Goal: Information Seeking & Learning: Learn about a topic

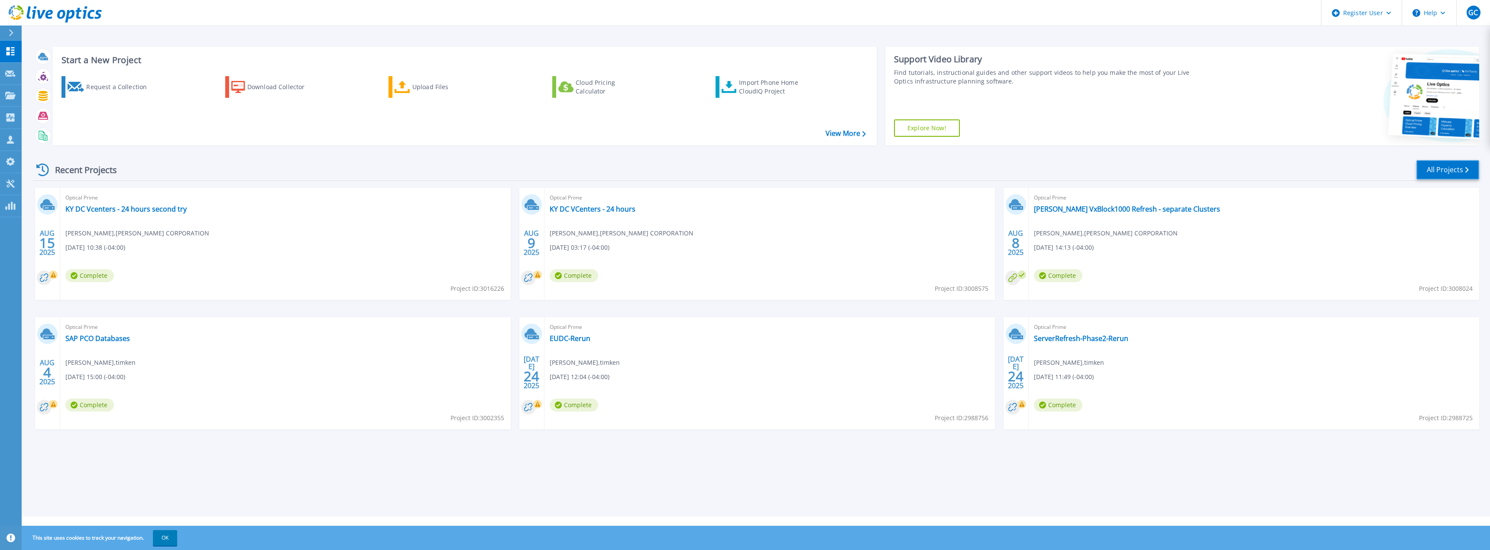
drag, startPoint x: 1429, startPoint y: 175, endPoint x: 1404, endPoint y: 167, distance: 27.3
click at [1429, 175] on link "All Projects" at bounding box center [1447, 169] width 63 height 19
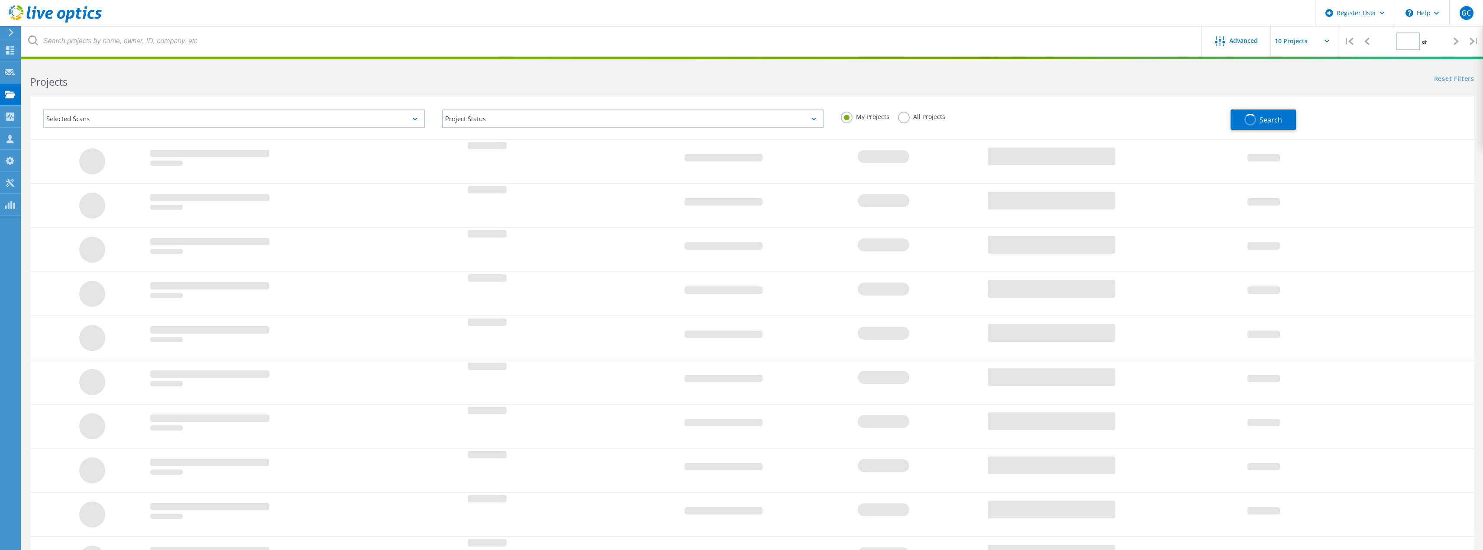
type input "1"
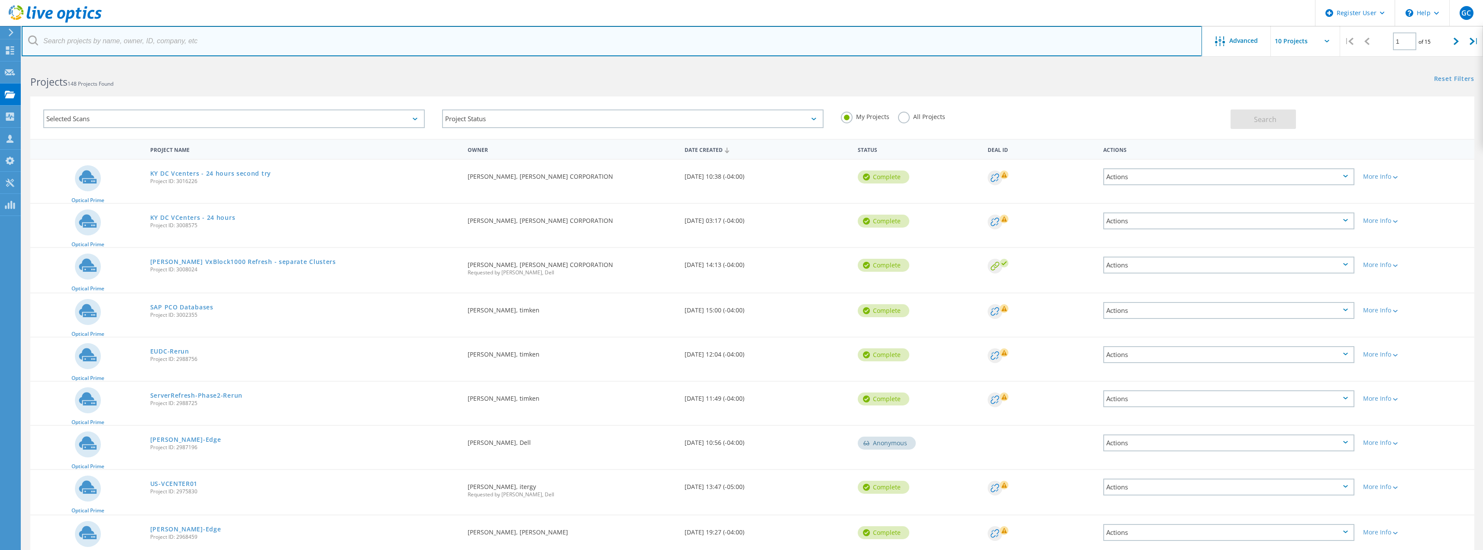
click at [176, 30] on input "text" at bounding box center [612, 41] width 1180 height 30
type input "timken"
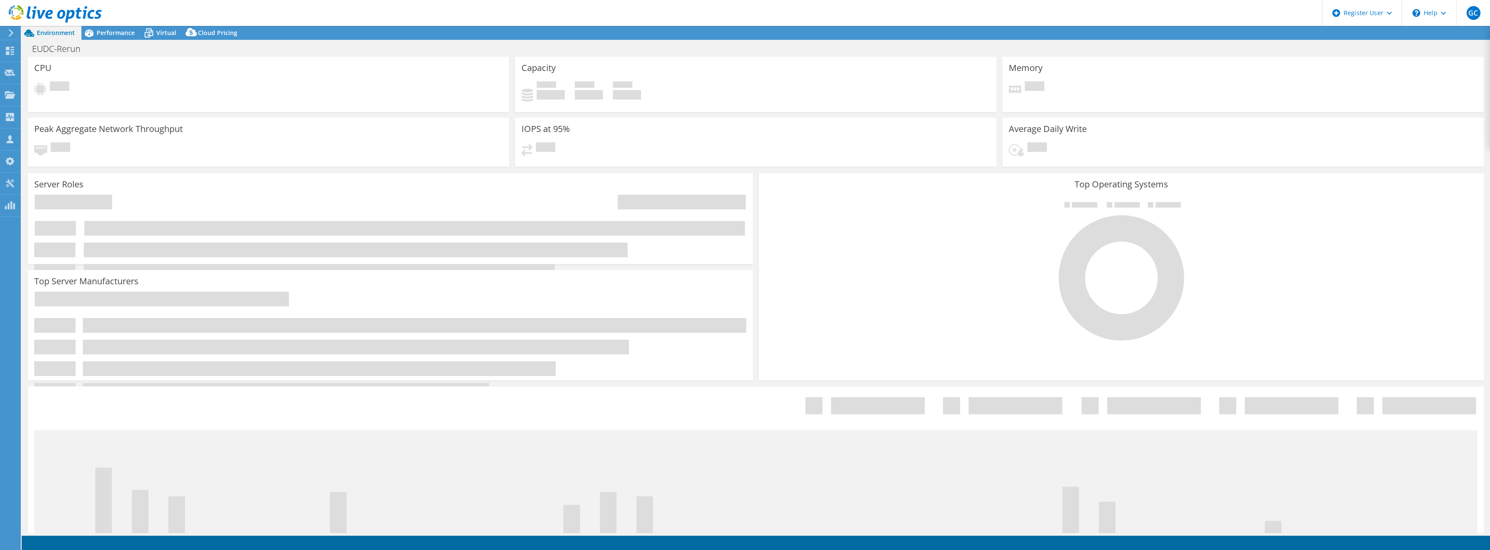
select select "USD"
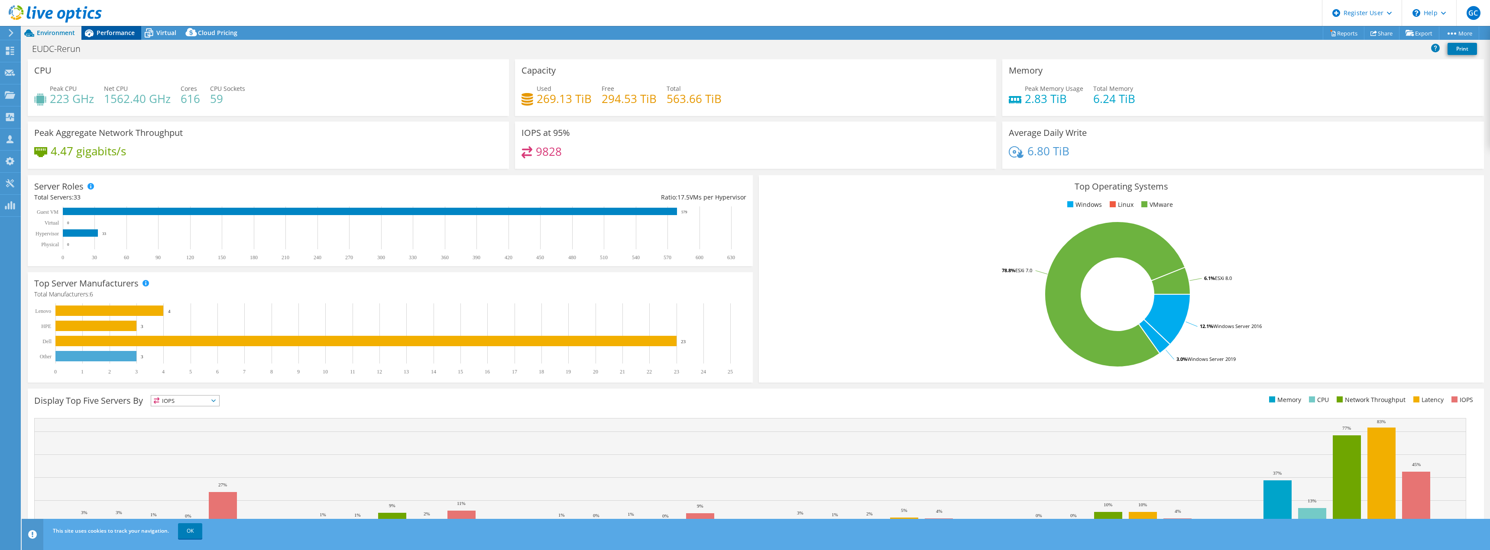
click at [119, 27] on div "Performance" at bounding box center [111, 33] width 60 height 14
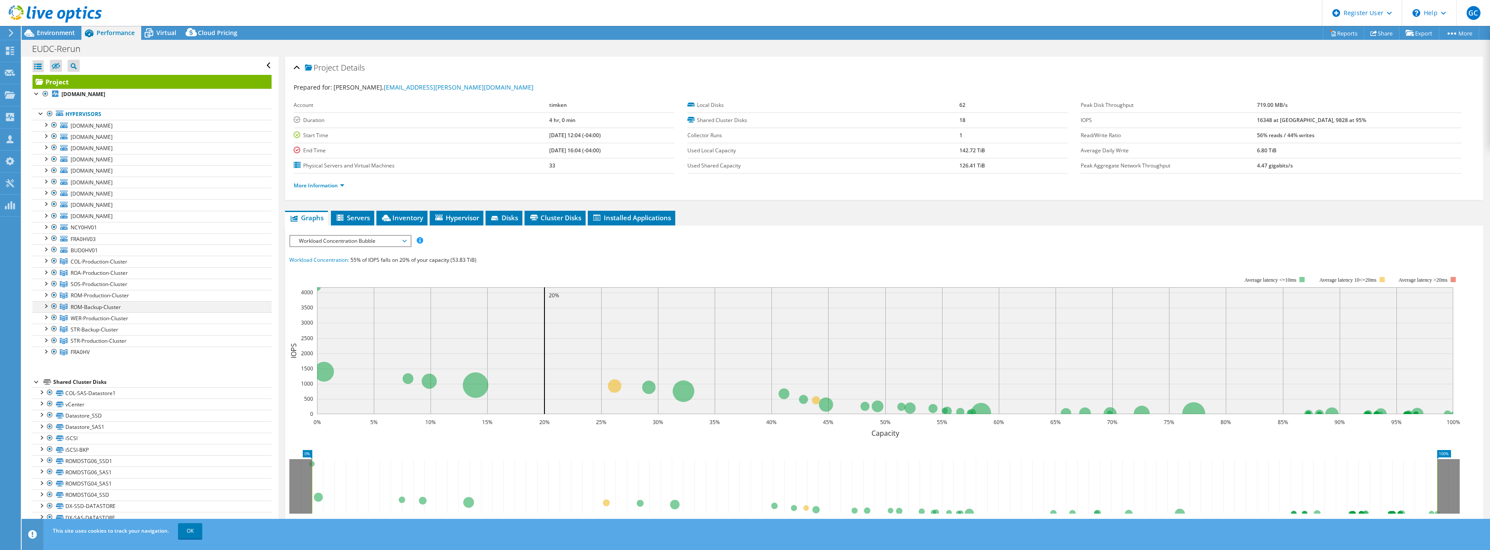
click at [55, 307] on div at bounding box center [54, 306] width 9 height 10
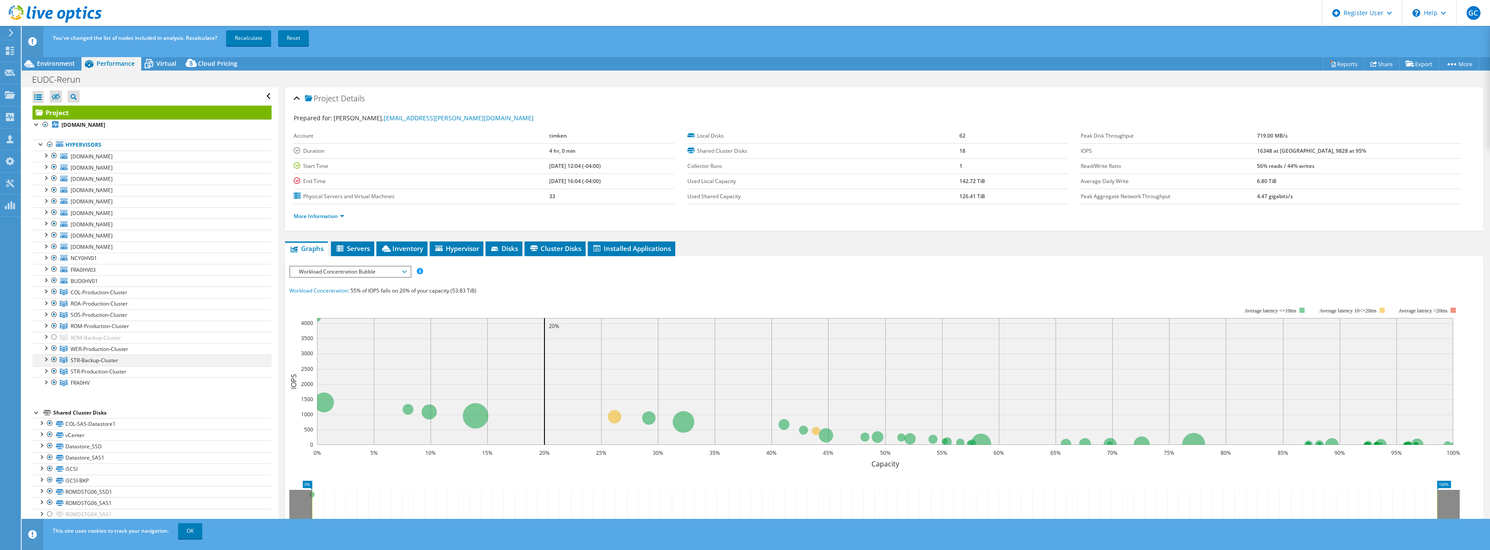
click at [55, 360] on div at bounding box center [54, 360] width 9 height 10
click at [49, 298] on link "FRA0HV" at bounding box center [151, 292] width 239 height 11
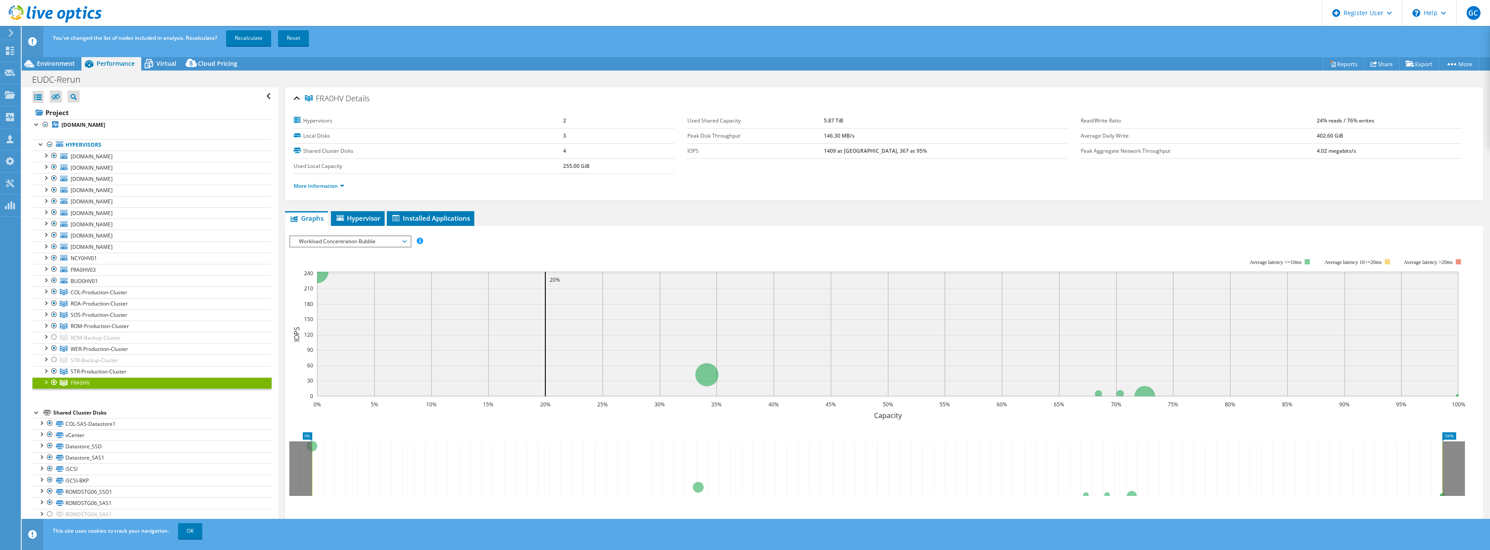
click at [49, 385] on div at bounding box center [45, 382] width 9 height 9
click at [45, 385] on div at bounding box center [45, 382] width 9 height 9
click at [252, 35] on link "Recalculate" at bounding box center [248, 38] width 45 height 16
click at [193, 529] on link "OK" at bounding box center [190, 532] width 24 height 16
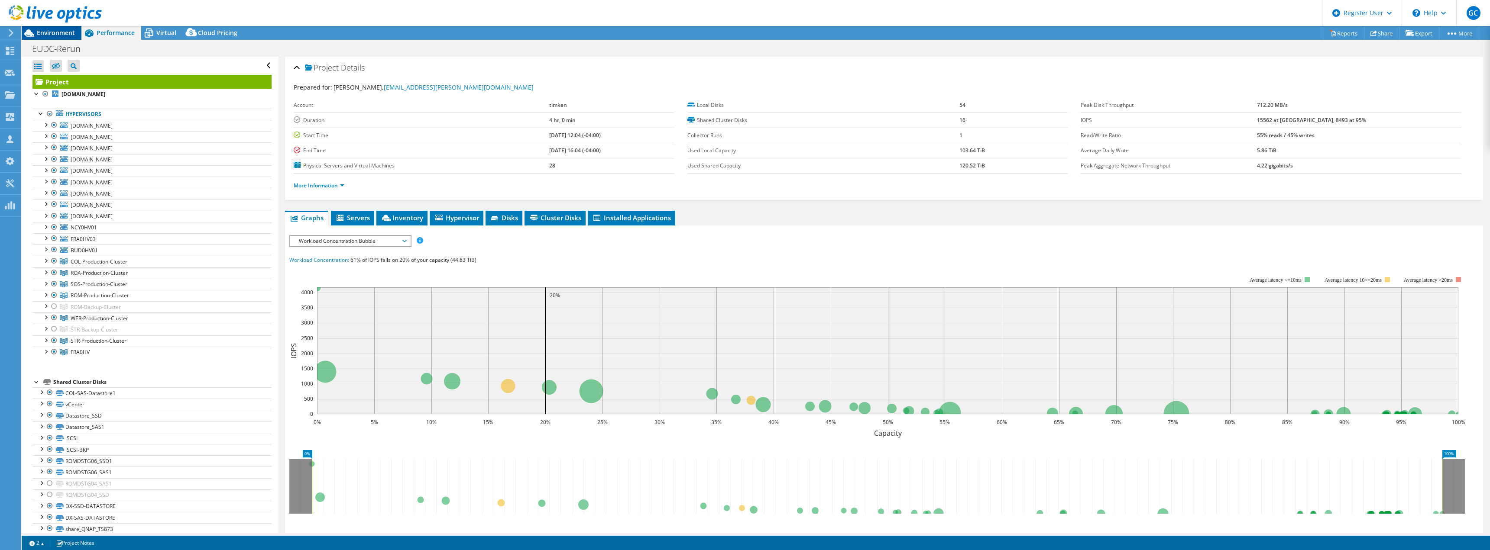
click at [52, 36] on span "Environment" at bounding box center [56, 33] width 38 height 8
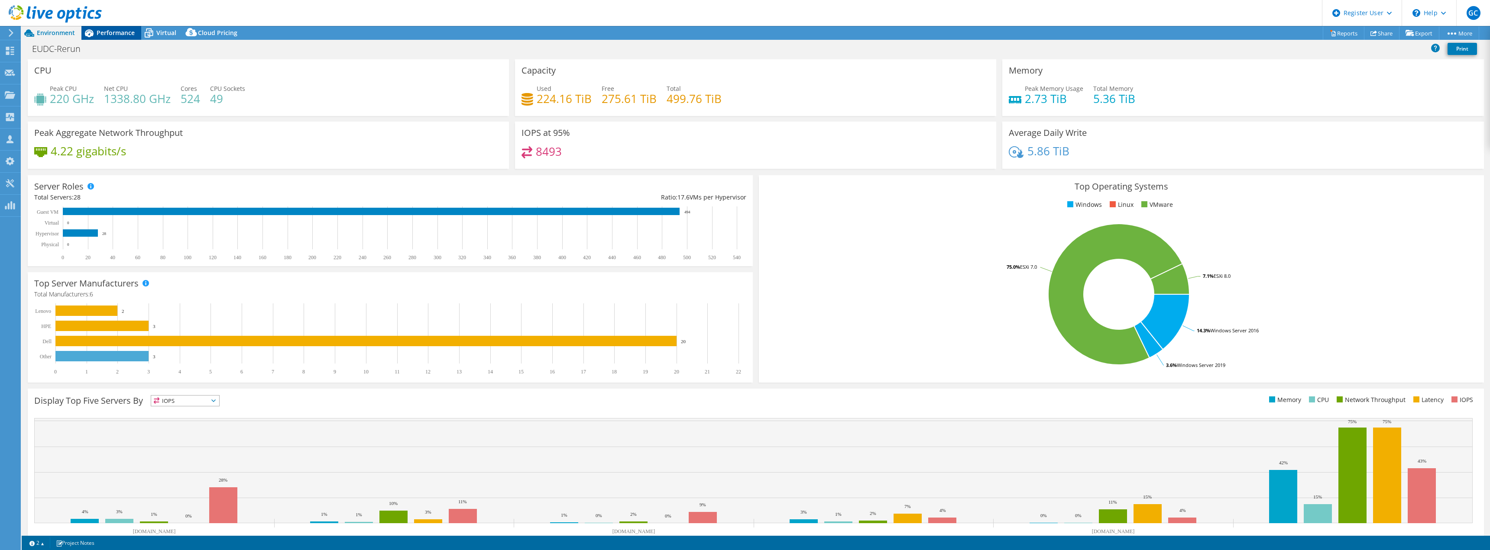
click at [119, 33] on span "Performance" at bounding box center [116, 33] width 38 height 8
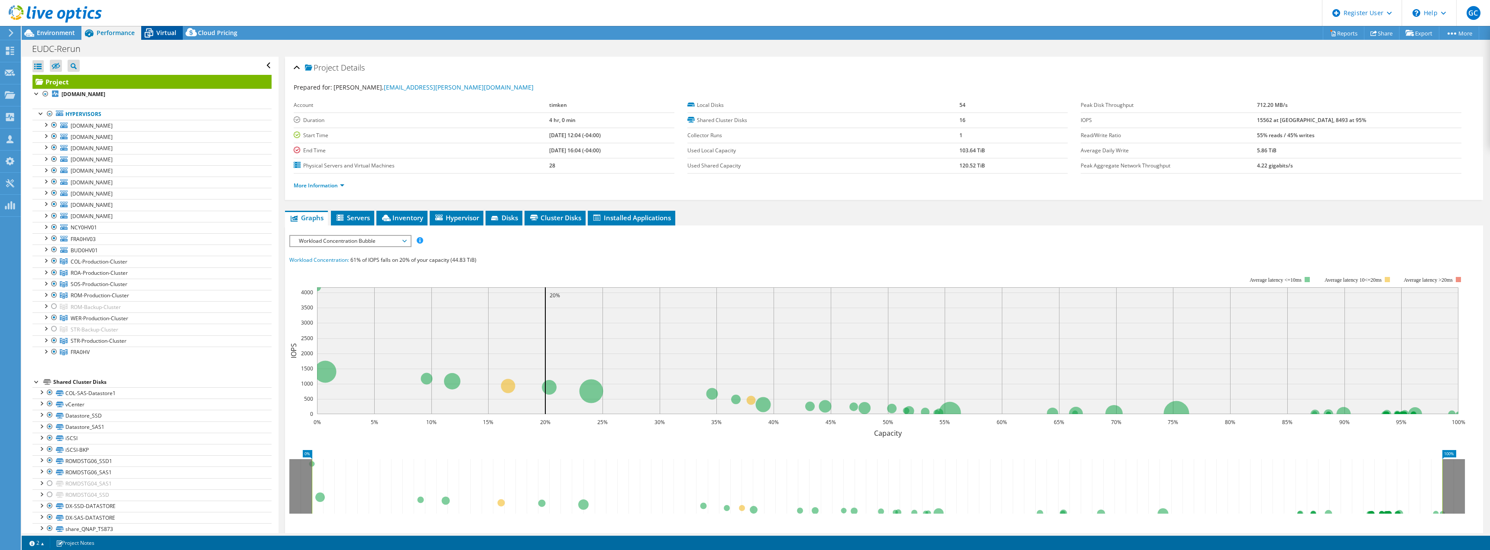
click at [160, 32] on span "Virtual" at bounding box center [166, 33] width 20 height 8
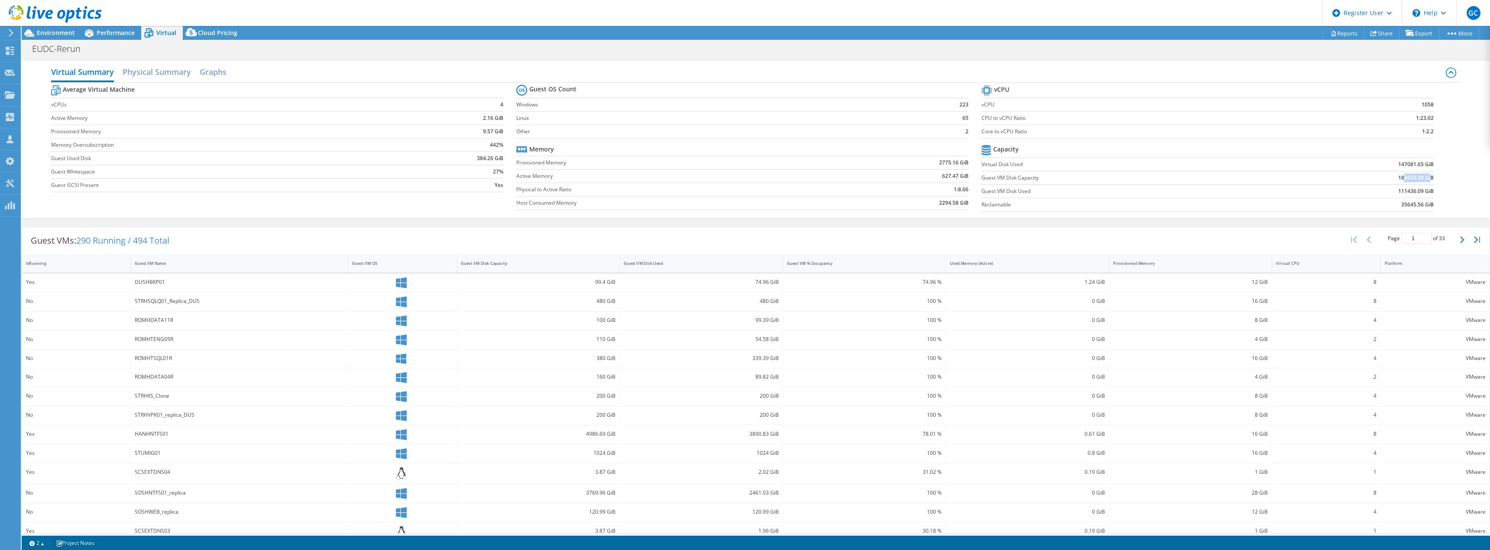
drag, startPoint x: 1425, startPoint y: 178, endPoint x: 1397, endPoint y: 178, distance: 28.2
click at [1398, 178] on b "184829.59 GiB" at bounding box center [1416, 178] width 36 height 9
click at [1422, 176] on b "184829.59 GiB" at bounding box center [1416, 178] width 36 height 9
drag, startPoint x: 1441, startPoint y: 176, endPoint x: 1392, endPoint y: 179, distance: 49.1
click at [1392, 179] on div "Average Virtual Machine vCPUs 4 Active Memory 2.16 GiB Provisioned Memory 9.57 …" at bounding box center [755, 149] width 1409 height 133
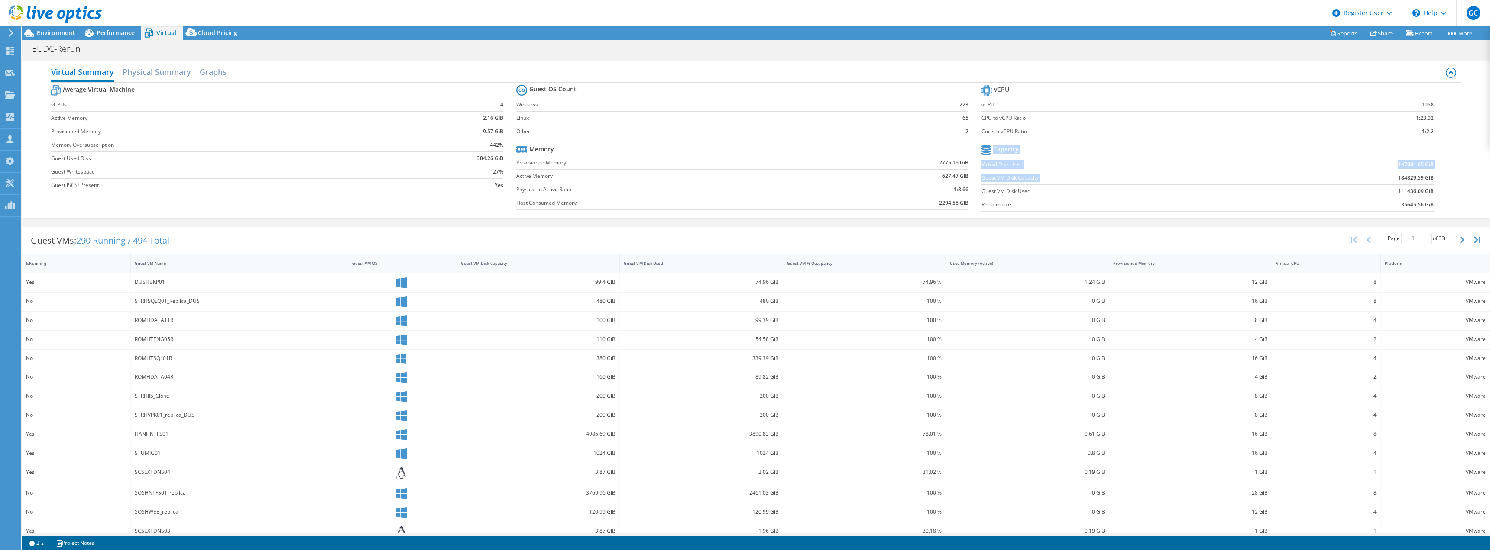
click at [1398, 179] on b "184829.59 GiB" at bounding box center [1416, 178] width 36 height 9
click at [1433, 180] on section "vCPU vCPU 1058 CPU to vCPU Ratio 1:23.02 Core to vCPU Ratio 1:2.2 Capacity Virt…" at bounding box center [1213, 149] width 465 height 133
drag, startPoint x: 1429, startPoint y: 177, endPoint x: 1383, endPoint y: 178, distance: 45.9
click at [1383, 178] on section "vCPU vCPU 1058 CPU to vCPU Ratio 1:23.02 Core to vCPU Ratio 1:2.2 Capacity Virt…" at bounding box center [1213, 149] width 465 height 133
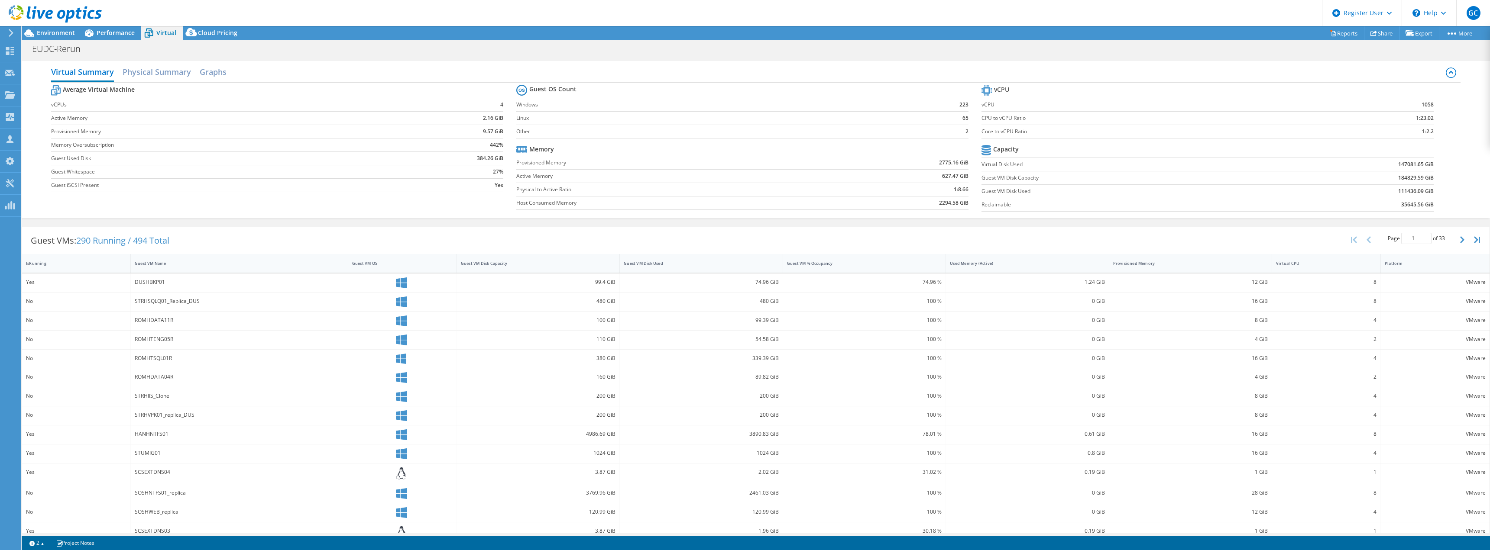
click at [1383, 178] on td "184829.59 GiB" at bounding box center [1350, 177] width 165 height 13
drag, startPoint x: 1392, startPoint y: 178, endPoint x: 1426, endPoint y: 177, distance: 34.3
click at [1426, 177] on b "184829.59 GiB" at bounding box center [1416, 178] width 36 height 9
copy b "184829.59 GiB"
click at [109, 28] on div "Performance" at bounding box center [111, 33] width 60 height 14
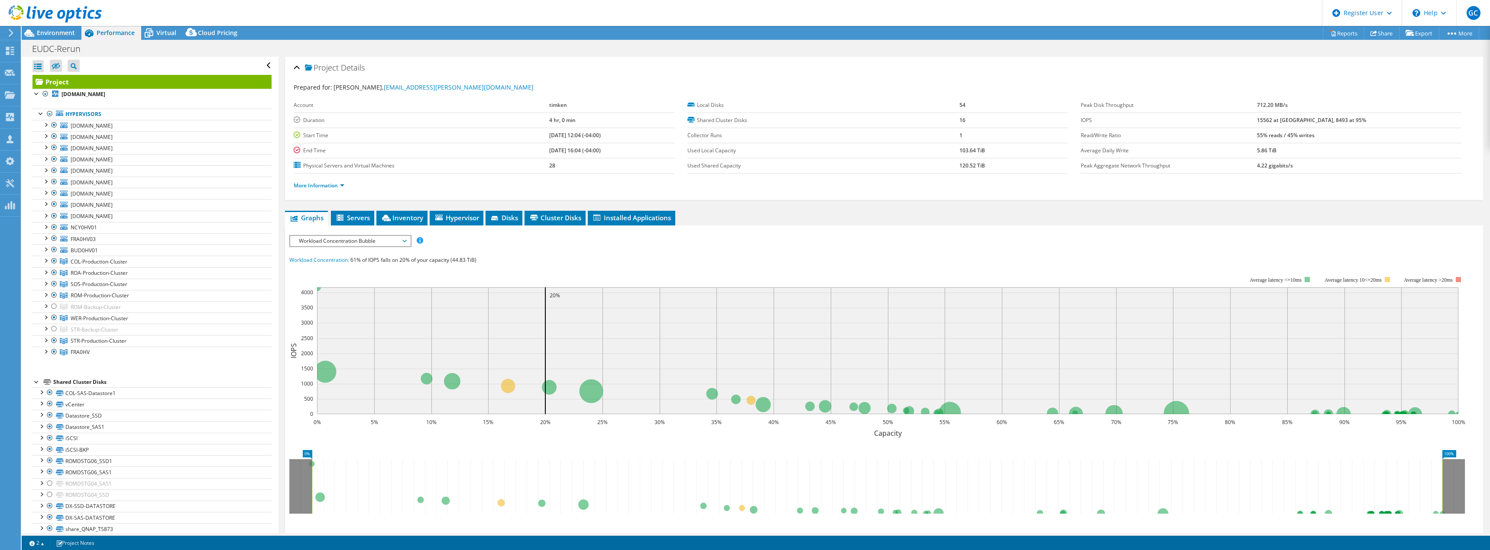
click at [302, 189] on li "More Information" at bounding box center [322, 186] width 56 height 10
click at [308, 184] on link "More Information" at bounding box center [319, 185] width 51 height 7
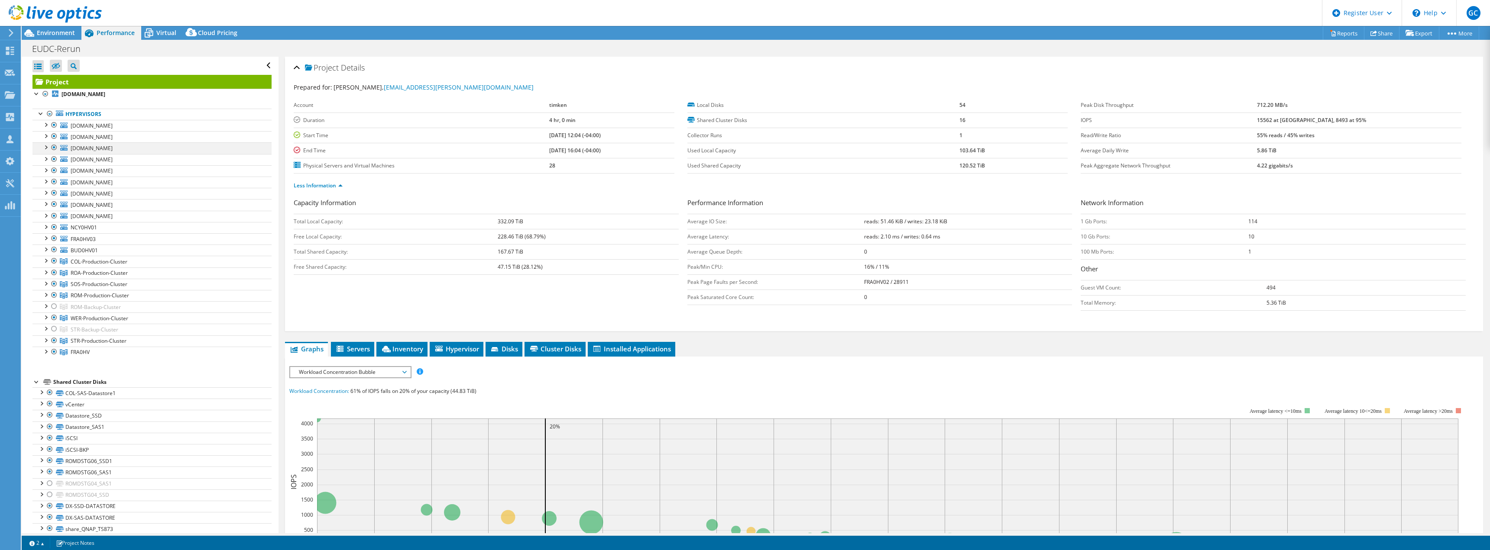
click at [50, 148] on div at bounding box center [54, 147] width 9 height 10
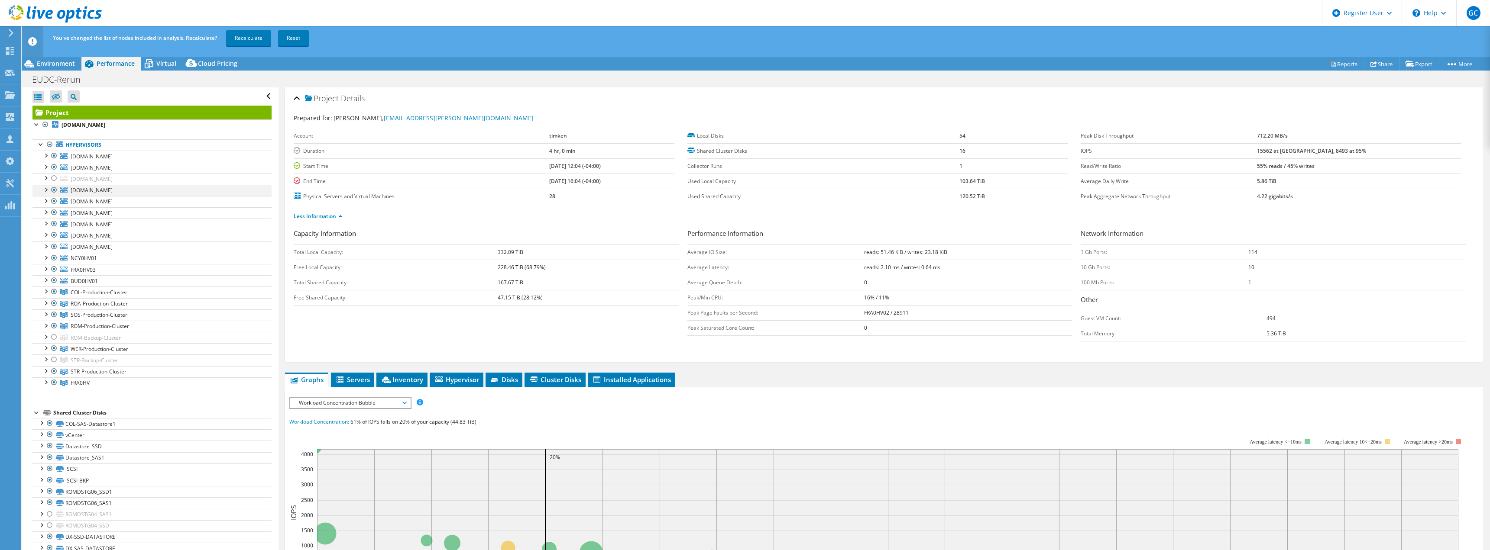
click at [55, 191] on div at bounding box center [54, 190] width 9 height 10
click at [55, 225] on div at bounding box center [54, 224] width 9 height 10
click at [231, 42] on link "Recalculate" at bounding box center [248, 38] width 45 height 16
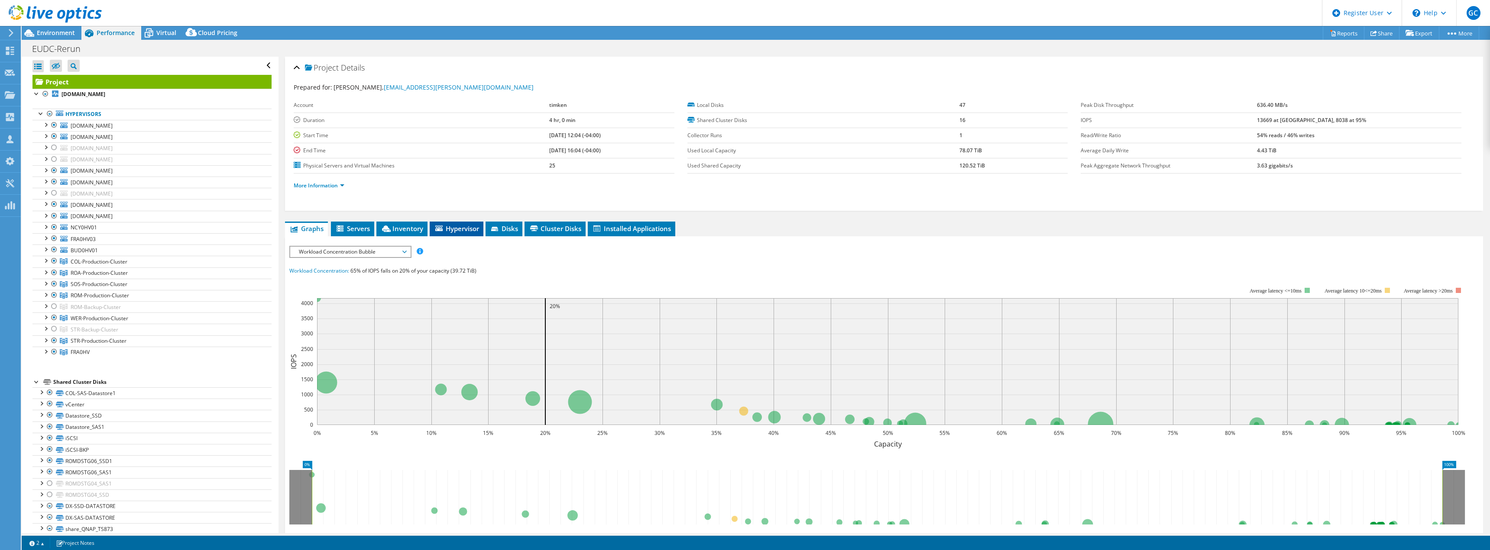
click at [441, 223] on li "Hypervisor" at bounding box center [457, 229] width 54 height 15
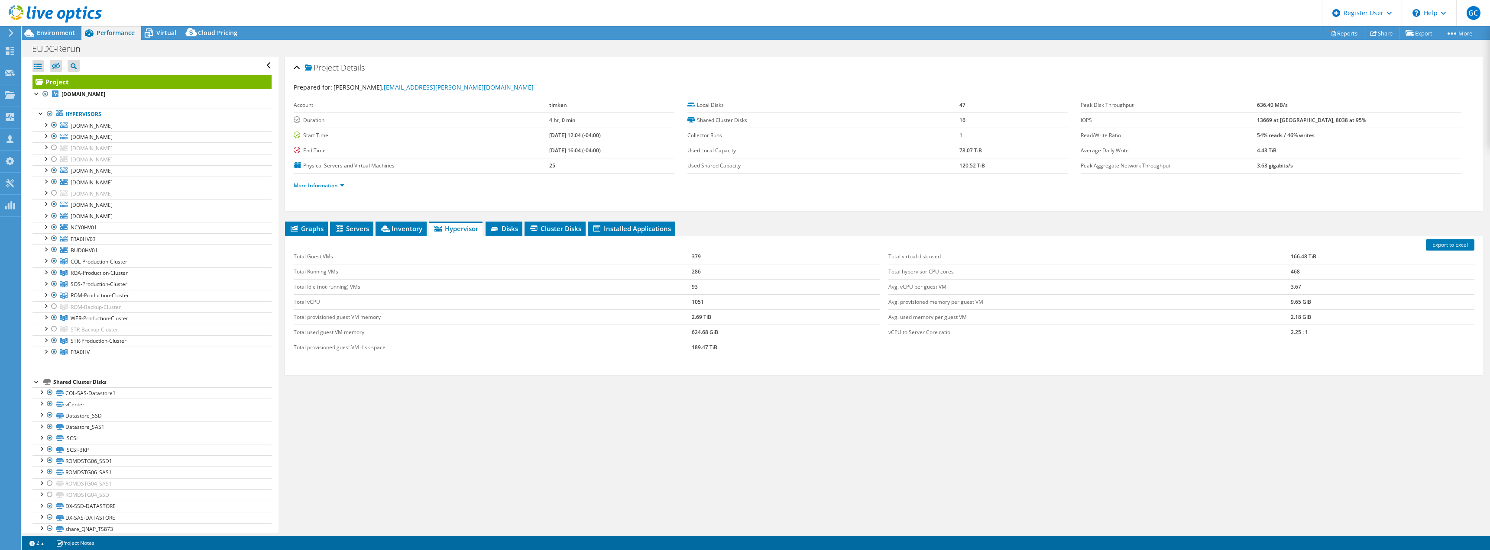
click at [318, 188] on link "More Information" at bounding box center [319, 185] width 51 height 7
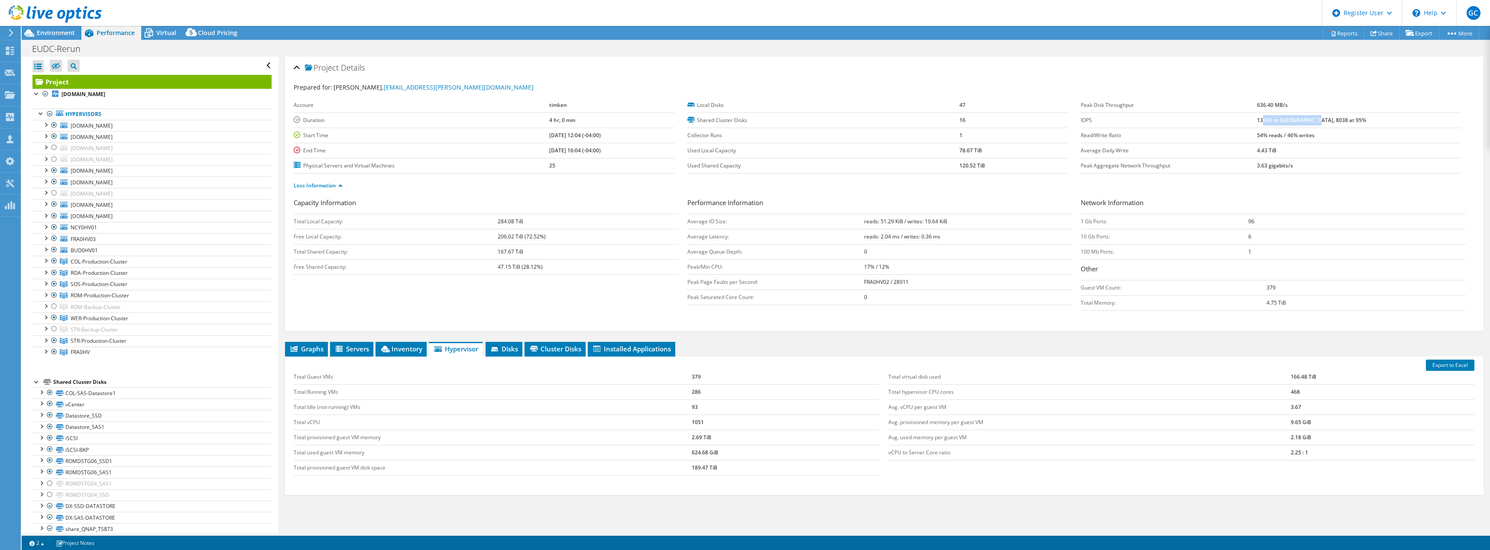
drag, startPoint x: 1301, startPoint y: 120, endPoint x: 1352, endPoint y: 120, distance: 50.7
click at [1352, 120] on b "13669 at Peak, 8038 at 95%" at bounding box center [1311, 119] width 109 height 7
click at [1364, 120] on td "13669 at Peak, 8038 at 95%" at bounding box center [1359, 120] width 204 height 15
drag, startPoint x: 1369, startPoint y: 120, endPoint x: 1290, endPoint y: 119, distance: 79.3
click at [1290, 119] on tr "IOPS 13669 at Peak, 8038 at 95%" at bounding box center [1270, 120] width 380 height 15
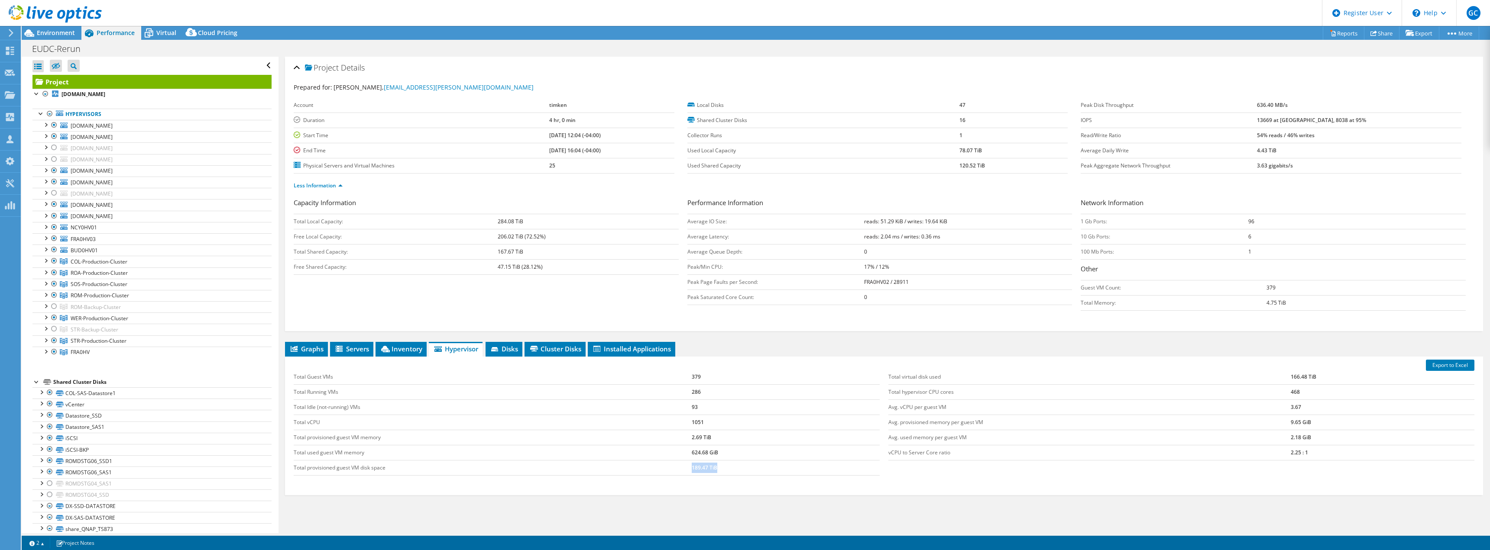
drag, startPoint x: 718, startPoint y: 466, endPoint x: 689, endPoint y: 469, distance: 30.0
click at [689, 469] on tr "Total provisioned guest VM disk space 189.47 TiB" at bounding box center [587, 467] width 586 height 15
click at [782, 482] on div "Total Guest VMs 379 Total Running VMs 286 Total Idle (not-running) VMs 93 Total…" at bounding box center [586, 422] width 595 height 123
drag, startPoint x: 730, startPoint y: 470, endPoint x: 690, endPoint y: 474, distance: 39.6
click at [692, 474] on td "189.47 TiB" at bounding box center [786, 467] width 188 height 15
